Goal: Information Seeking & Learning: Learn about a topic

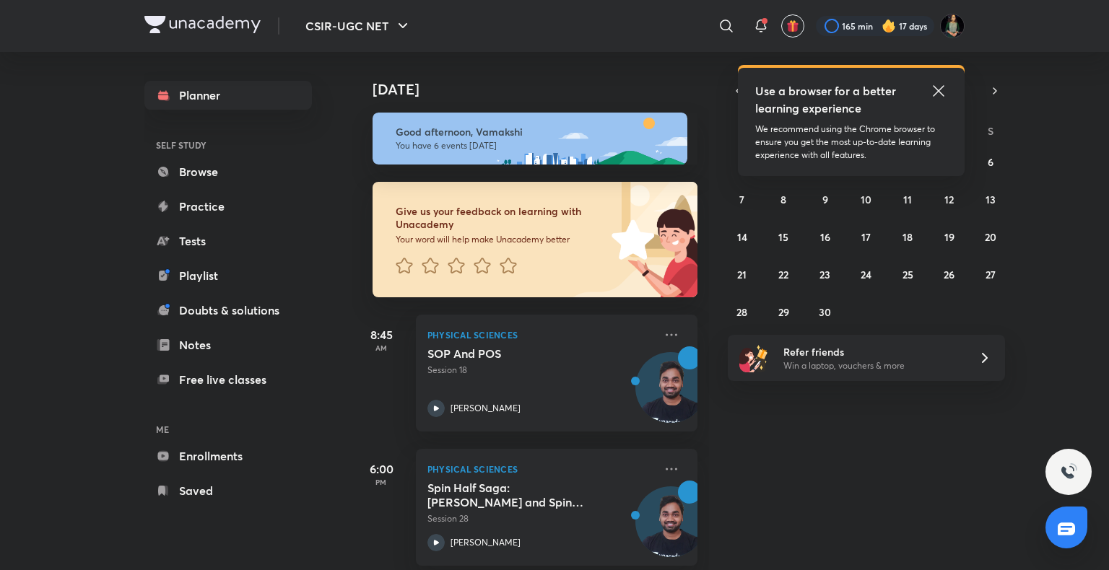
click at [938, 91] on icon at bounding box center [937, 90] width 11 height 11
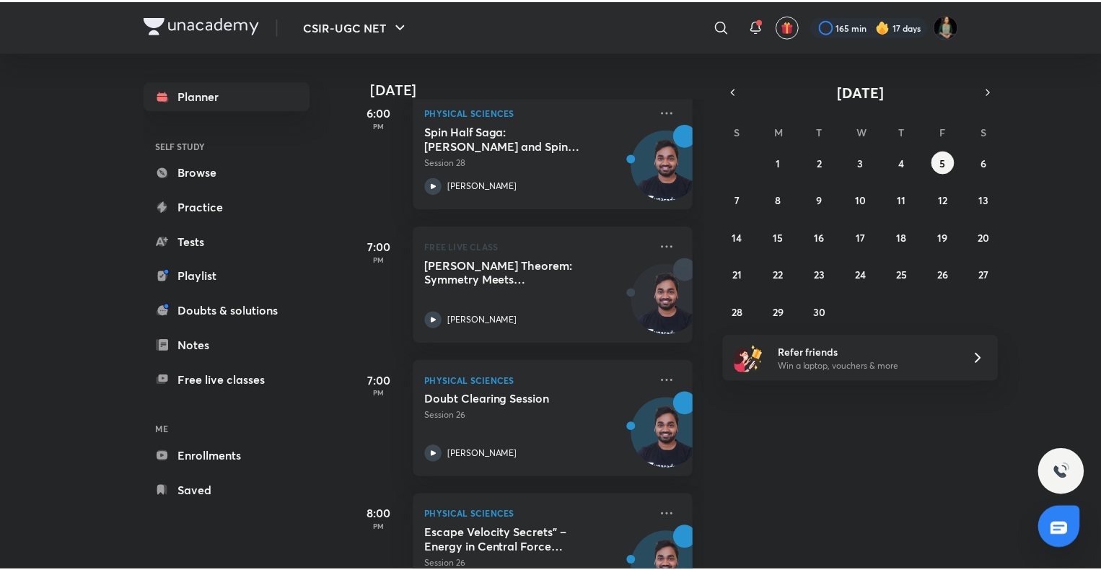
scroll to position [473, 0]
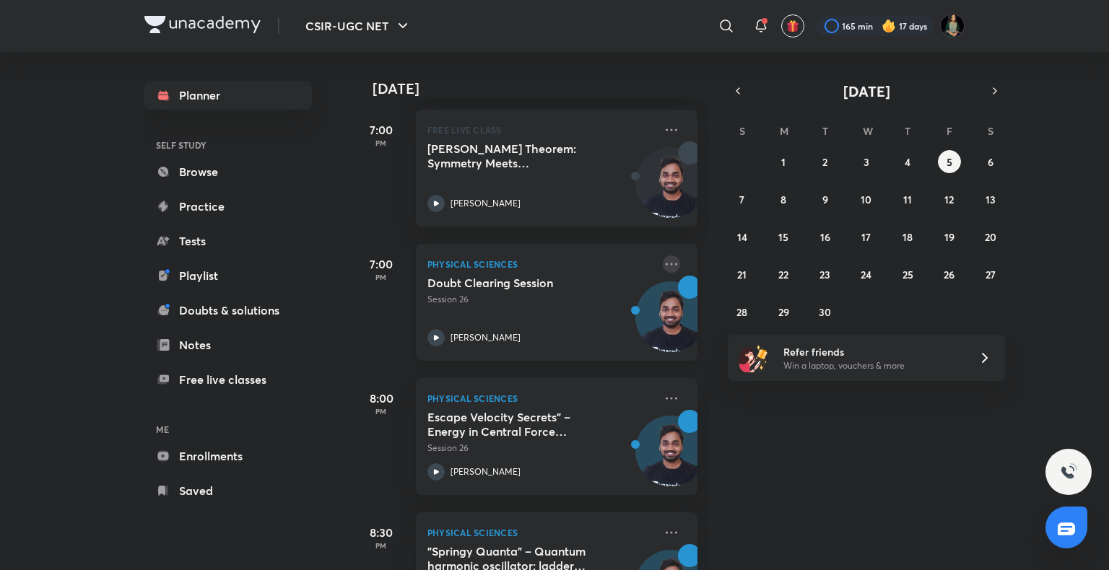
click at [665, 264] on icon at bounding box center [671, 264] width 12 height 2
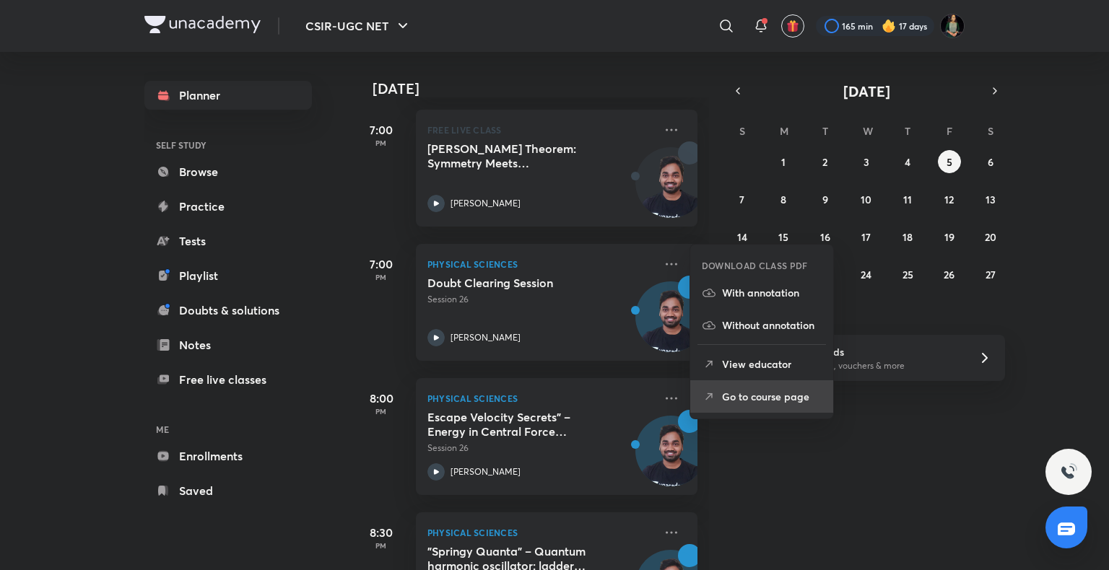
click at [722, 403] on p "Go to course page" at bounding box center [772, 396] width 100 height 15
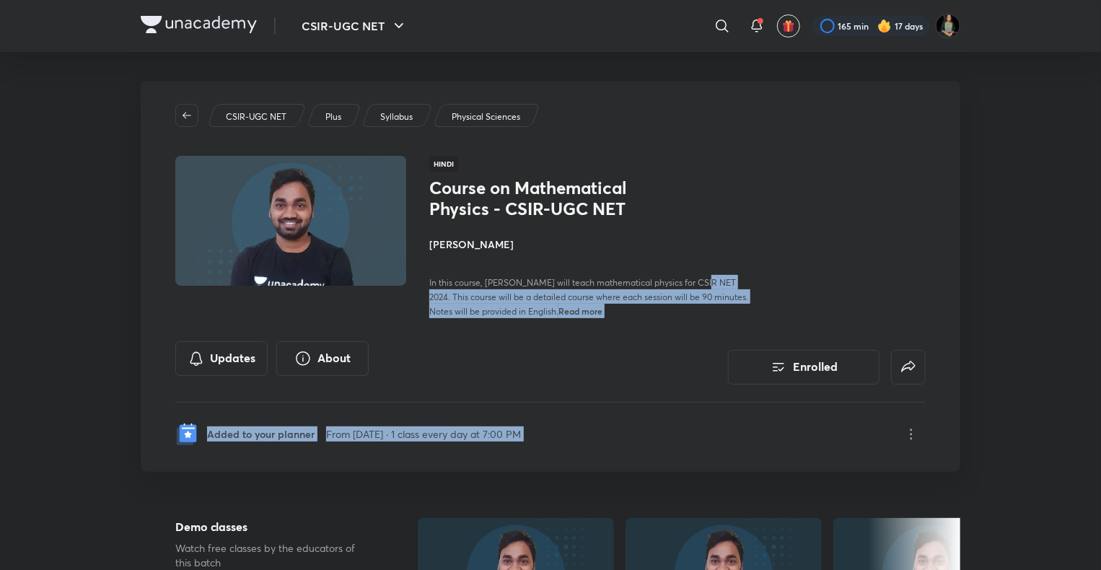
drag, startPoint x: 722, startPoint y: 403, endPoint x: 702, endPoint y: 284, distance: 120.2
click at [702, 284] on div "CSIR-UGC NET Plus Syllabus Physical Sciences Hindi Course on Mathematical Physi…" at bounding box center [551, 276] width 820 height 391
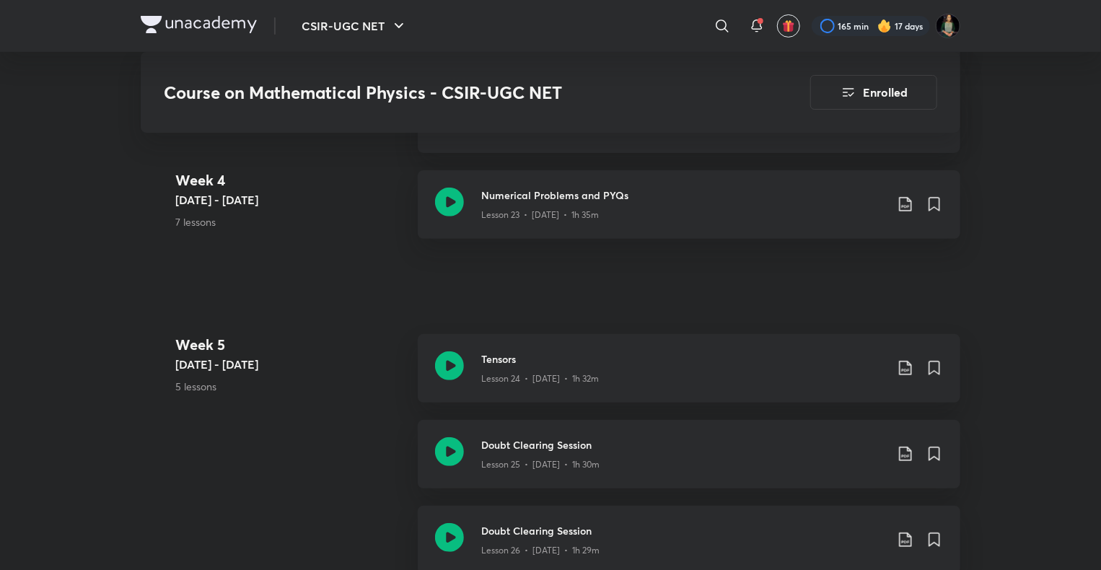
scroll to position [2924, 0]
click at [663, 367] on h3 "Tensors" at bounding box center [683, 358] width 404 height 15
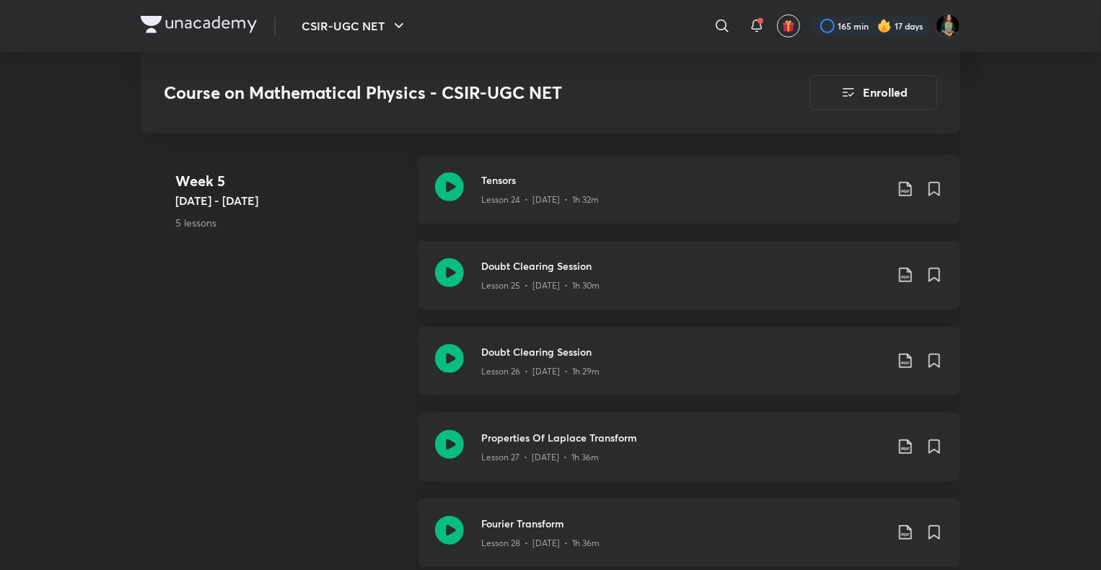
scroll to position [3115, 0]
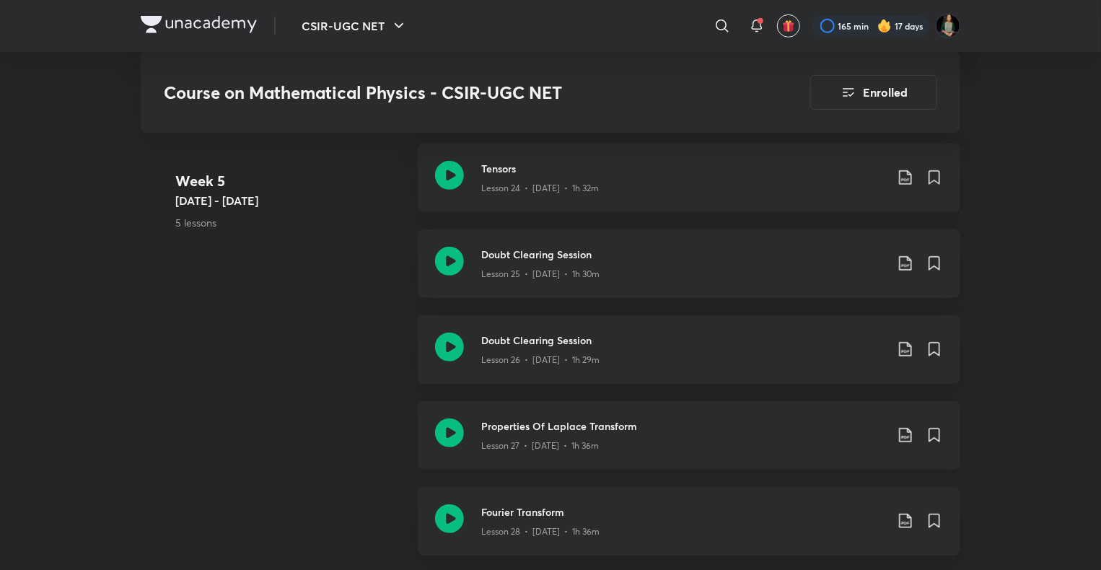
click at [490, 449] on div "Lesson 27 • [DATE] • 1h 36m" at bounding box center [683, 443] width 404 height 19
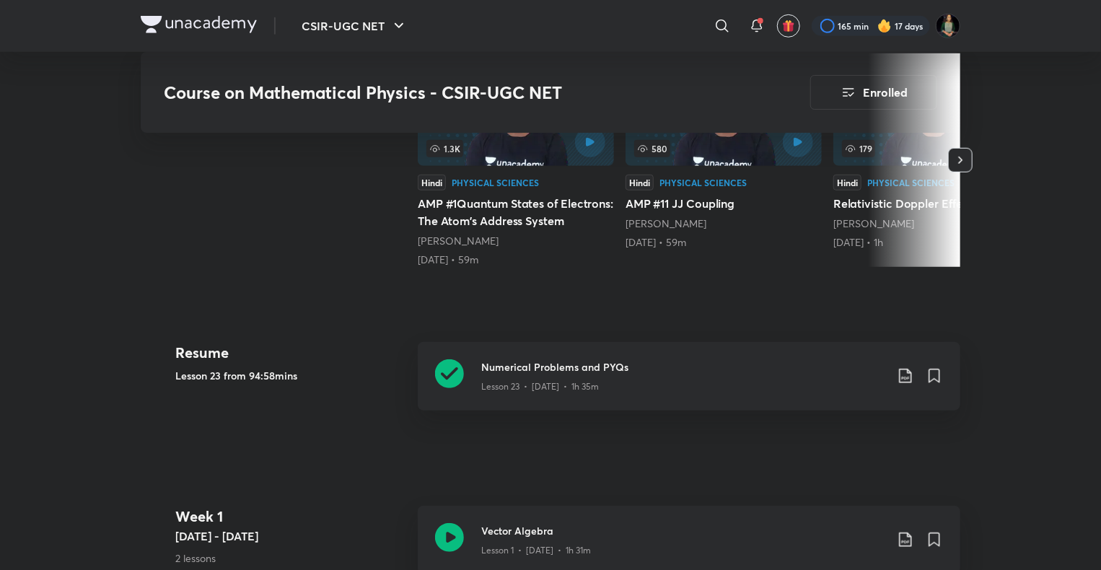
scroll to position [470, 0]
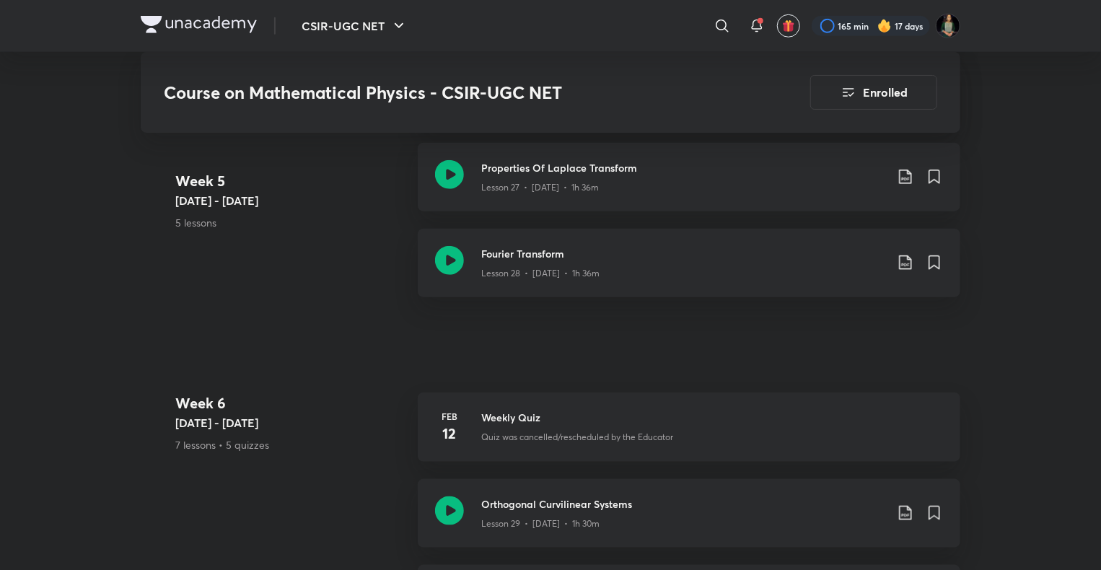
scroll to position [3311, 0]
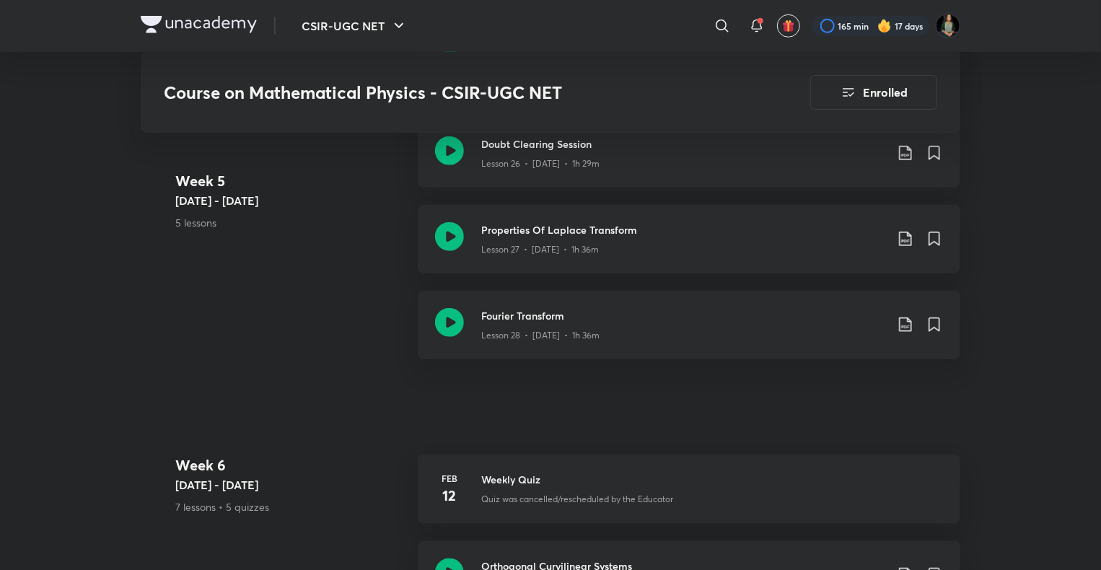
click at [450, 333] on icon at bounding box center [449, 322] width 29 height 29
